Goal: Navigation & Orientation: Find specific page/section

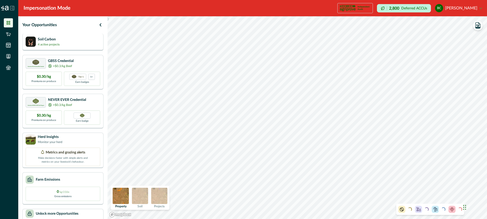
click at [51, 44] on p "4 active projects" at bounding box center [49, 44] width 22 height 5
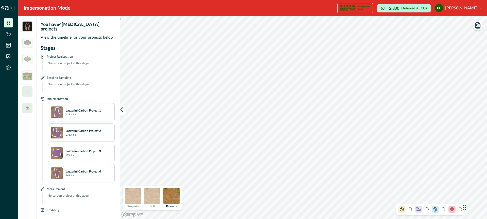
click at [13, 7] on icon at bounding box center [12, 8] width 4 height 4
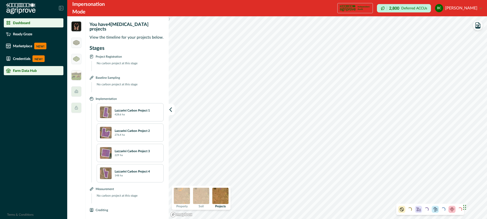
click at [25, 71] on p "Farm Data Hub" at bounding box center [25, 70] width 24 height 4
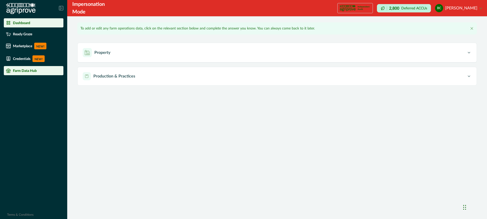
click at [23, 21] on p "Dashboard" at bounding box center [21, 23] width 17 height 4
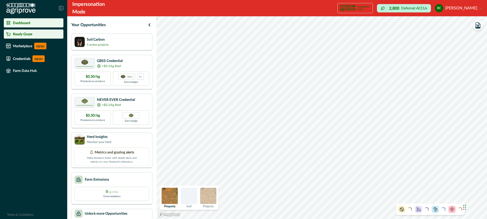
click at [29, 33] on p "Ready Graze" at bounding box center [22, 34] width 19 height 4
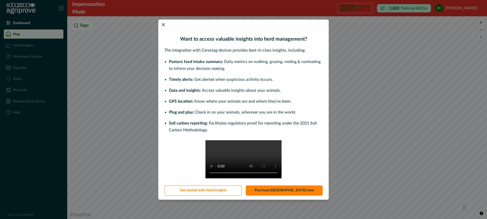
click at [22, 21] on div "Want to access valuable insights into herd management? The integration with Cer…" at bounding box center [243, 109] width 487 height 219
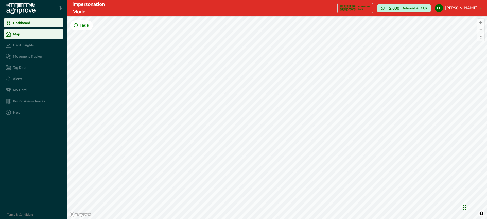
click at [23, 21] on p "Dashboard" at bounding box center [21, 23] width 17 height 4
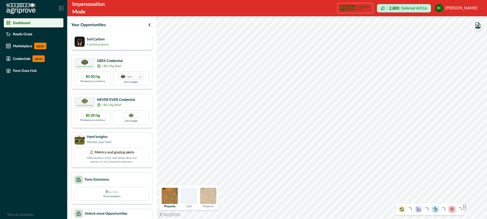
click at [126, 43] on div "Soil Carbon 4 active projects" at bounding box center [112, 42] width 75 height 10
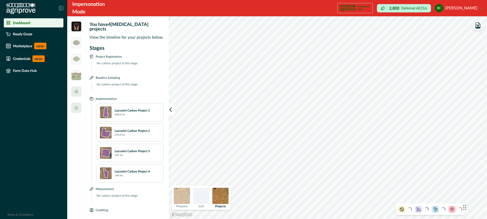
click at [221, 198] on img at bounding box center [220, 195] width 16 height 16
click at [181, 197] on img at bounding box center [182, 195] width 16 height 16
click at [223, 197] on img at bounding box center [220, 195] width 16 height 16
click at [179, 196] on img at bounding box center [182, 195] width 16 height 16
click at [220, 195] on img at bounding box center [220, 195] width 16 height 16
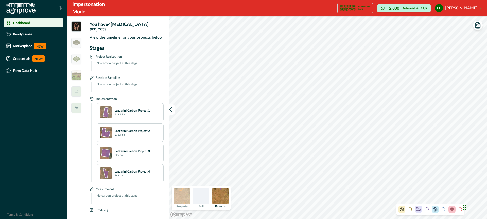
click at [180, 194] on img at bounding box center [182, 195] width 16 height 16
